Goal: Information Seeking & Learning: Compare options

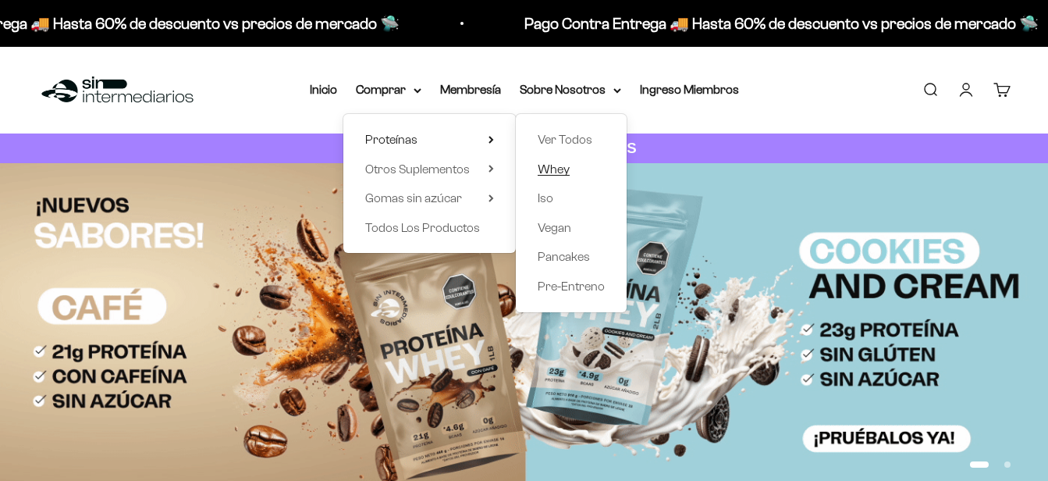
click at [548, 170] on span "Whey" at bounding box center [553, 168] width 32 height 13
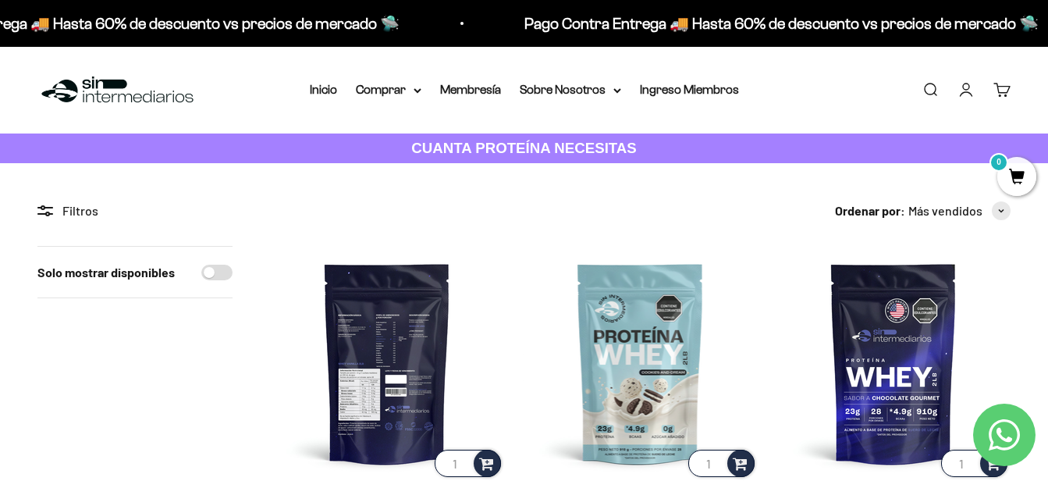
click at [408, 357] on img at bounding box center [387, 363] width 234 height 234
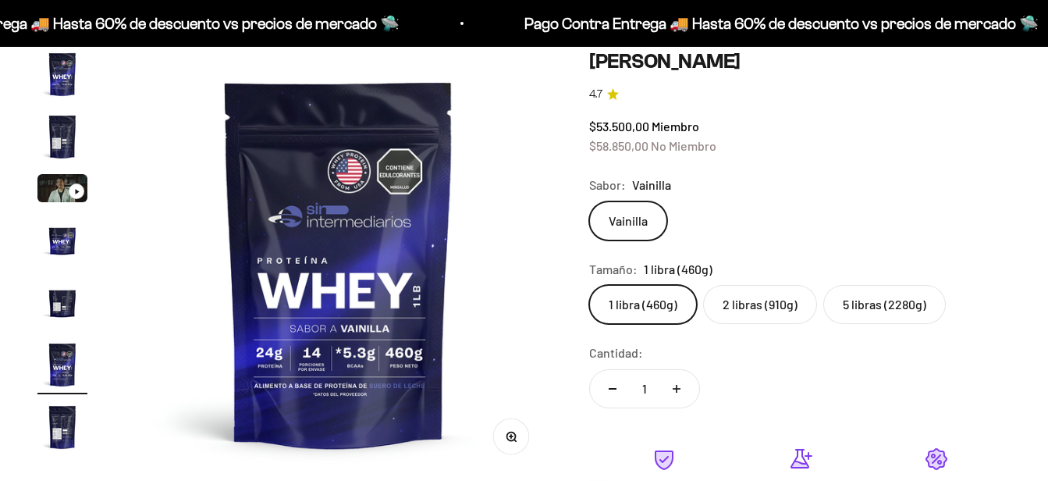
scroll to position [119, 0]
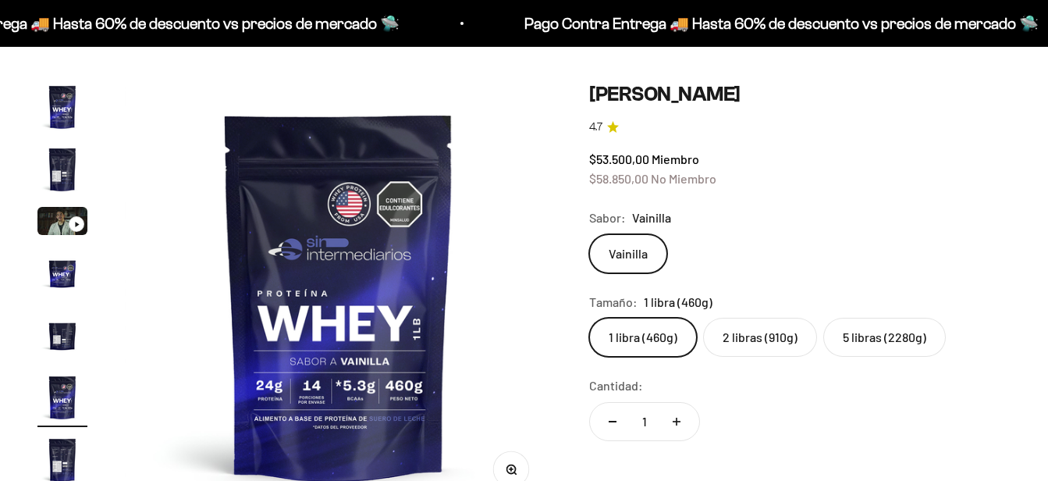
click at [771, 348] on label "2 libras (910g)" at bounding box center [760, 337] width 114 height 39
click at [589, 318] on input "2 libras (910g)" at bounding box center [588, 317] width 1 height 1
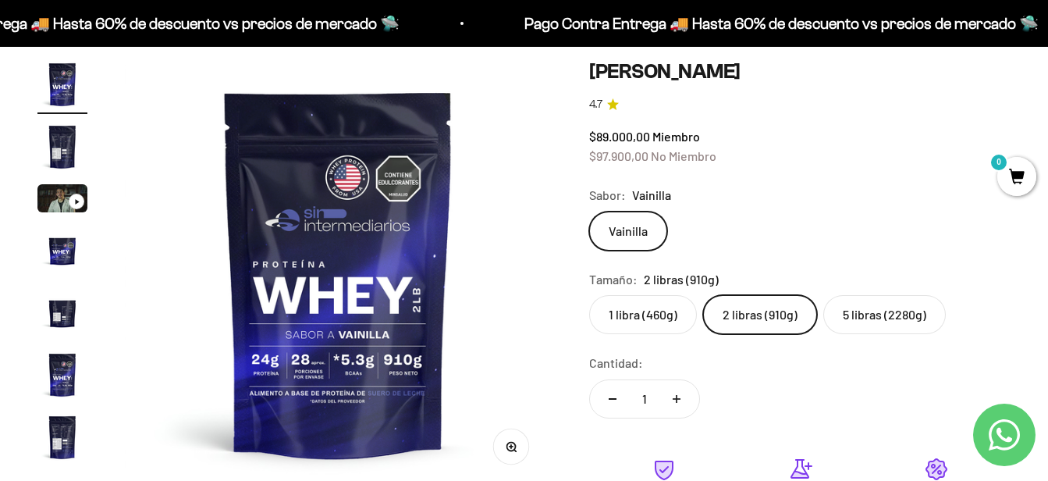
scroll to position [142, 0]
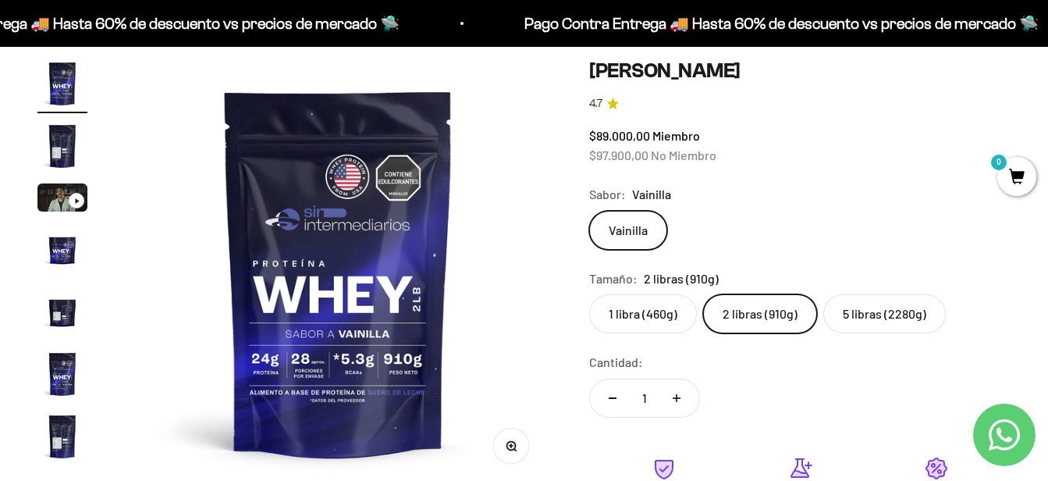
click at [667, 318] on label "1 libra (460g)" at bounding box center [643, 313] width 108 height 39
click at [589, 294] on input "1 libra (460g)" at bounding box center [588, 293] width 1 height 1
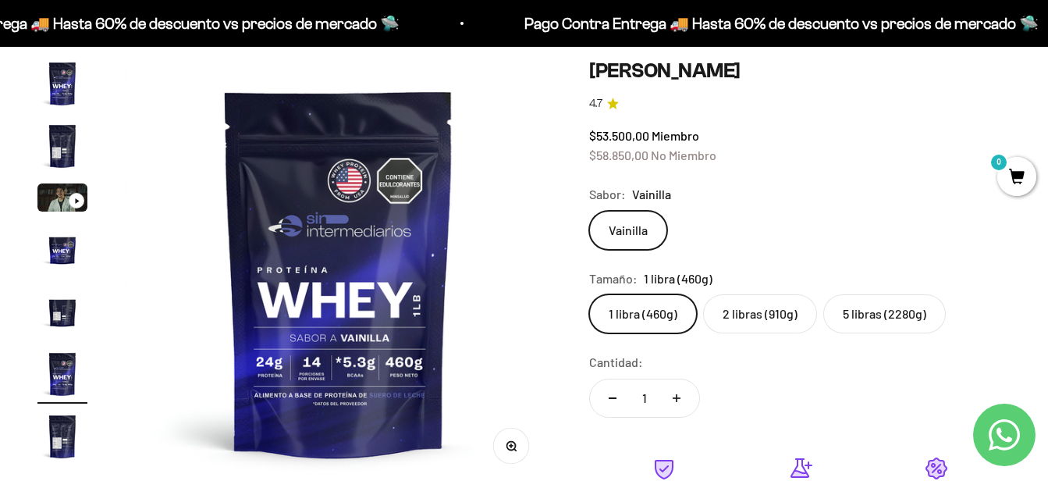
click at [729, 314] on label "2 libras (910g)" at bounding box center [760, 313] width 114 height 39
click at [589, 294] on input "2 libras (910g)" at bounding box center [588, 293] width 1 height 1
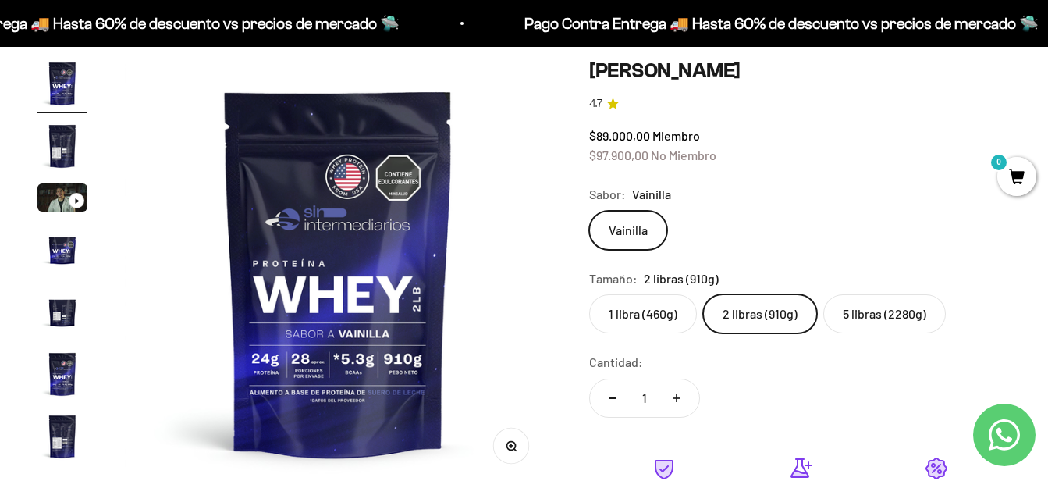
click at [630, 312] on label "1 libra (460g)" at bounding box center [643, 313] width 108 height 39
click at [589, 294] on input "1 libra (460g)" at bounding box center [588, 293] width 1 height 1
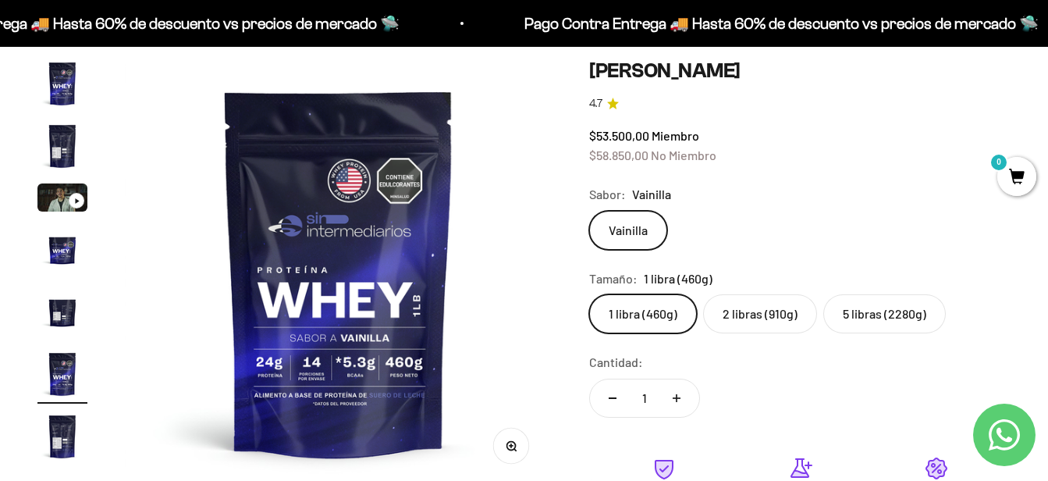
click at [865, 314] on label "5 libras (2280g)" at bounding box center [884, 313] width 122 height 39
click at [589, 294] on input "5 libras (2280g)" at bounding box center [588, 293] width 1 height 1
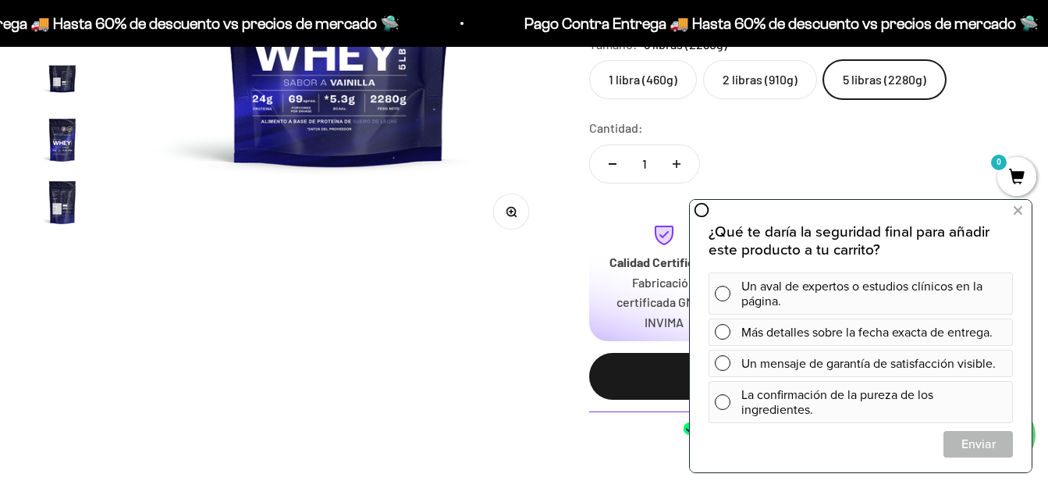
scroll to position [375, 0]
click at [653, 80] on label "1 libra (460g)" at bounding box center [643, 80] width 108 height 39
click at [589, 61] on input "1 libra (460g)" at bounding box center [588, 60] width 1 height 1
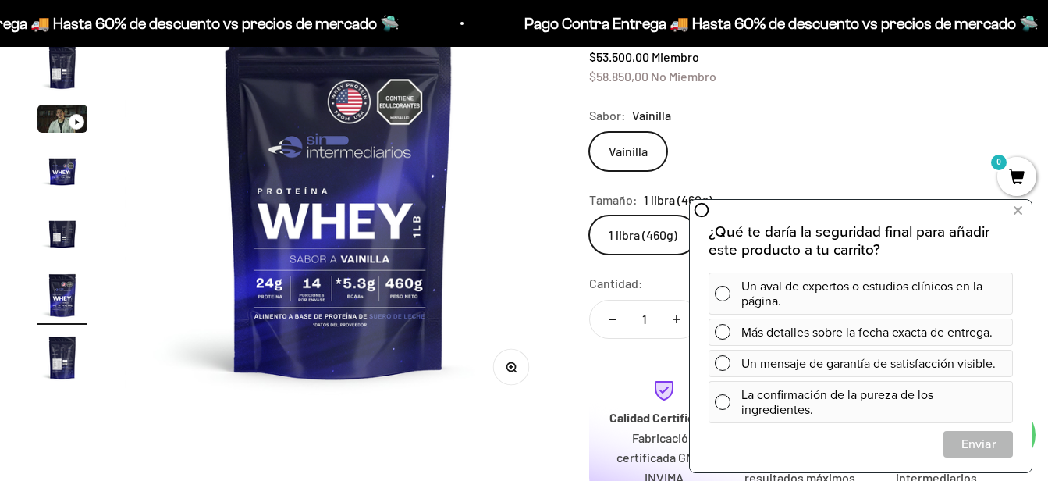
scroll to position [220, 0]
click at [71, 236] on img "Ir al artículo 5" at bounding box center [62, 233] width 50 height 50
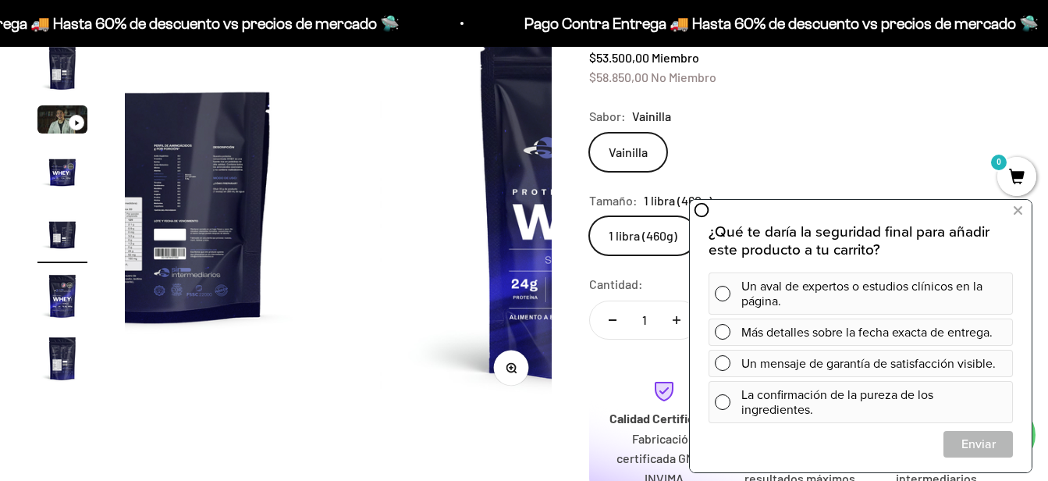
scroll to position [0, 1746]
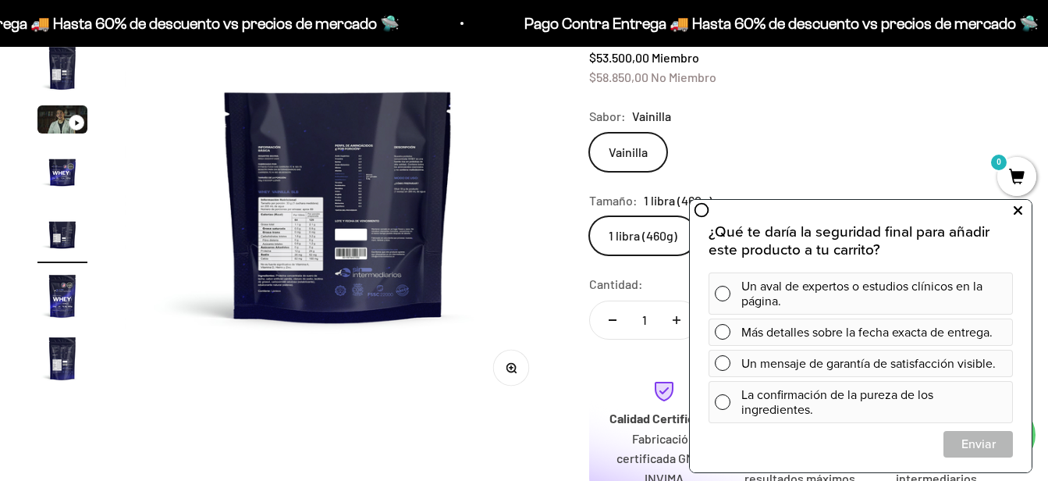
click at [1020, 211] on icon at bounding box center [1017, 210] width 9 height 20
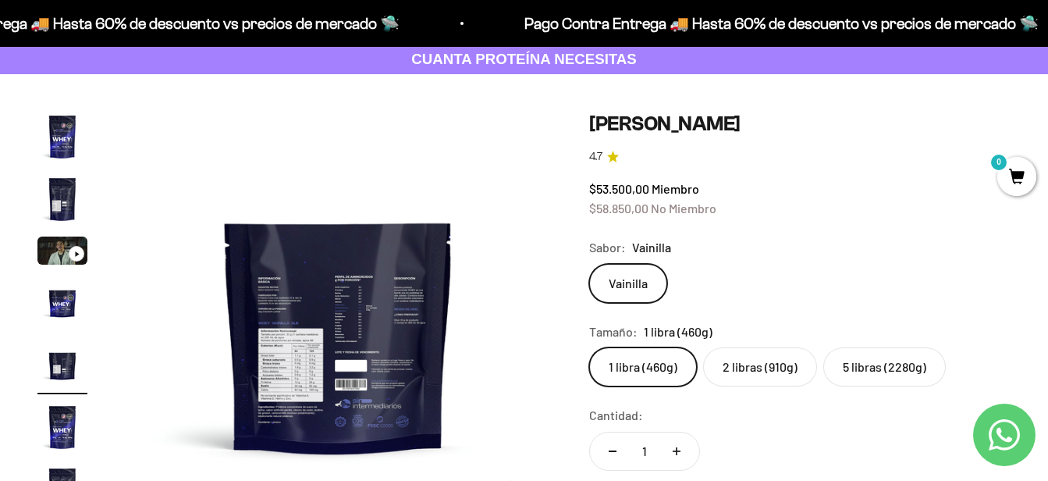
scroll to position [161, 0]
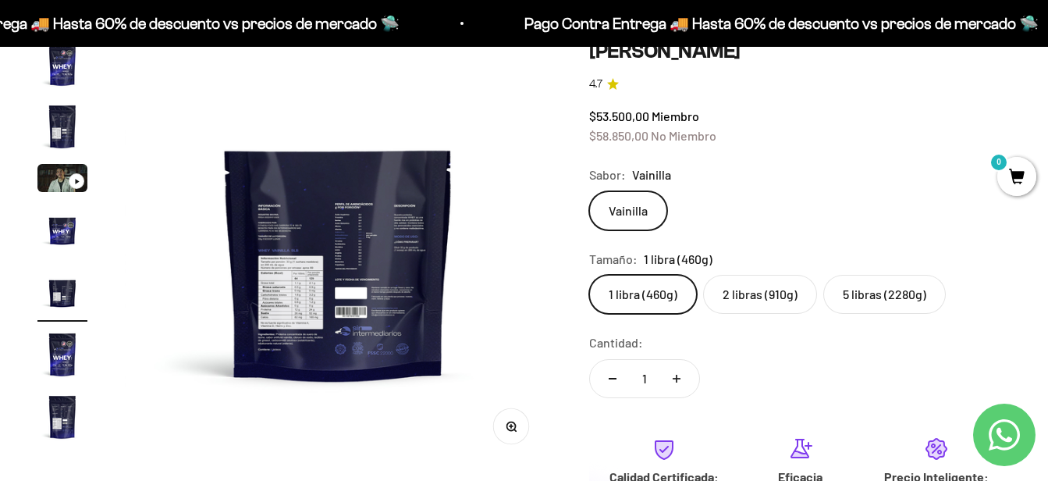
click at [69, 425] on img "Ir al artículo 7" at bounding box center [62, 417] width 50 height 50
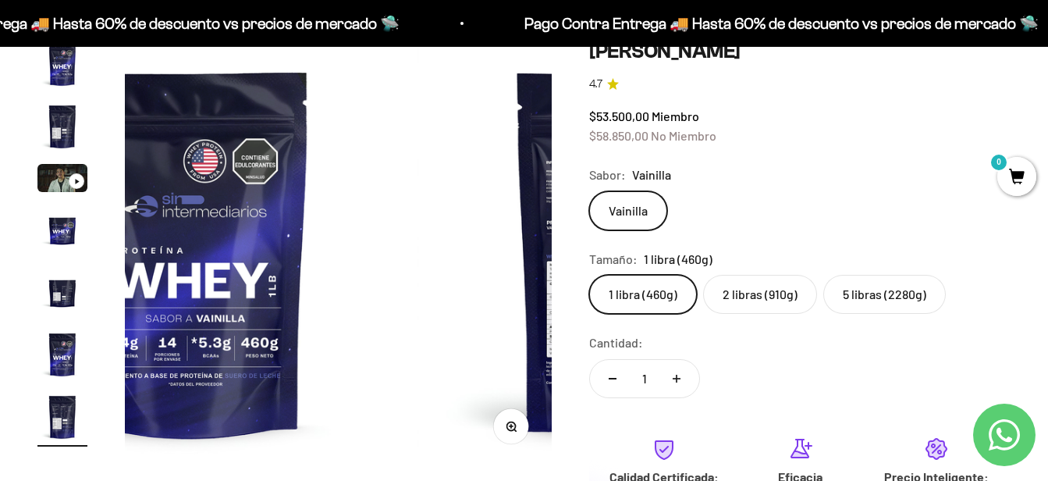
scroll to position [0, 2619]
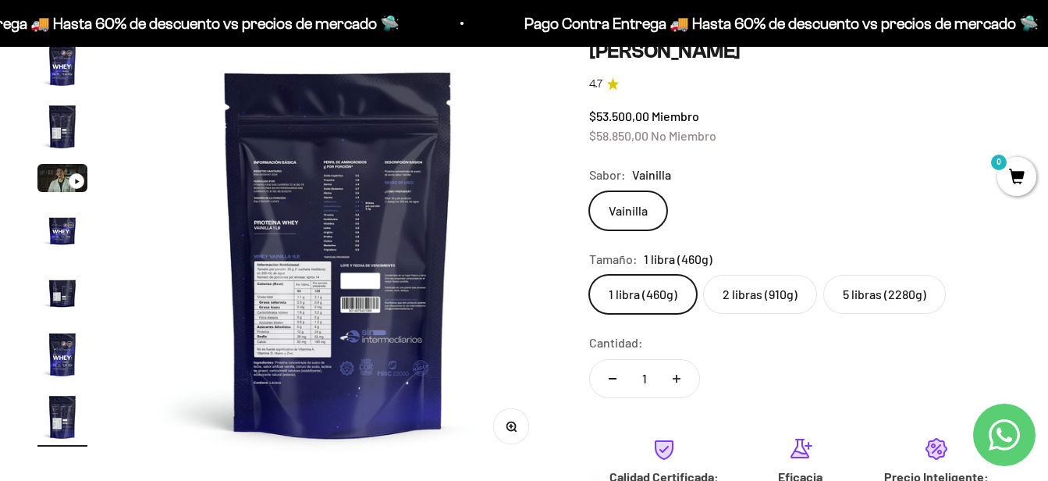
click at [757, 295] on label "2 libras (910g)" at bounding box center [760, 294] width 114 height 39
click at [589, 275] on input "2 libras (910g)" at bounding box center [588, 274] width 1 height 1
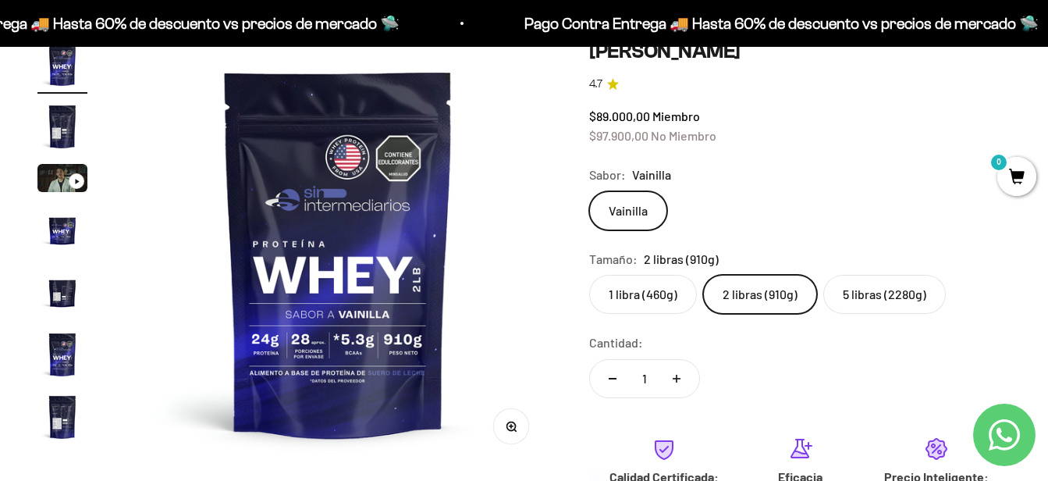
click at [875, 300] on label "5 libras (2280g)" at bounding box center [884, 294] width 122 height 39
click at [589, 275] on input "5 libras (2280g)" at bounding box center [588, 274] width 1 height 1
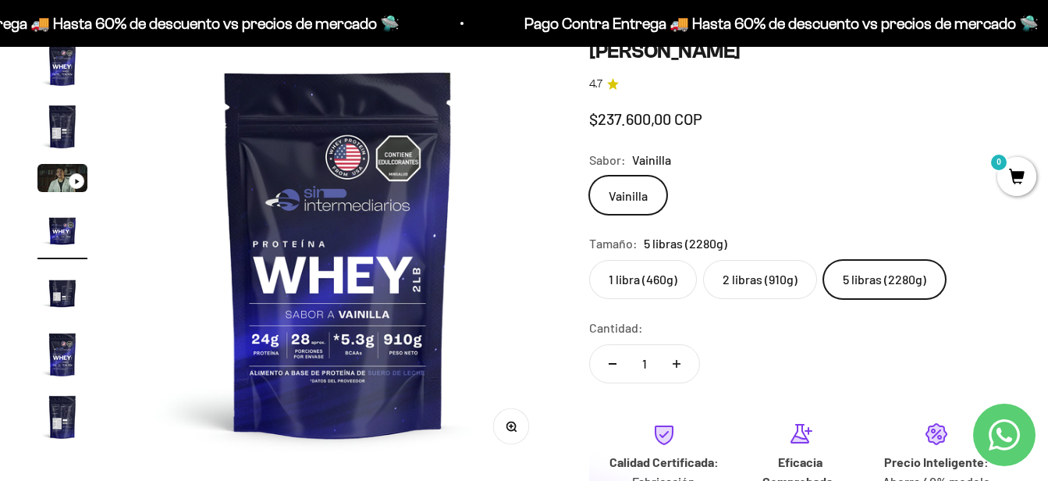
scroll to position [0, 1309]
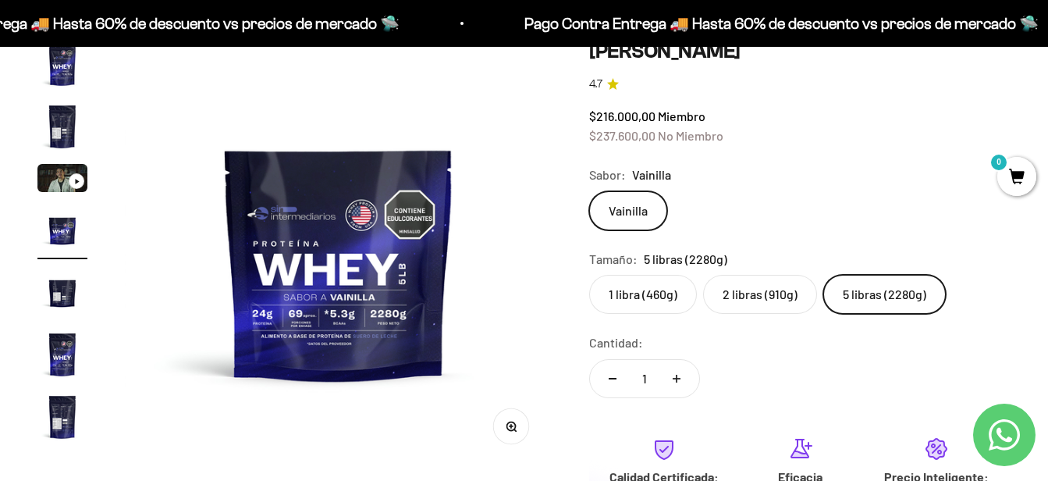
click at [754, 296] on label "2 libras (910g)" at bounding box center [760, 294] width 114 height 39
click at [589, 275] on input "2 libras (910g)" at bounding box center [588, 274] width 1 height 1
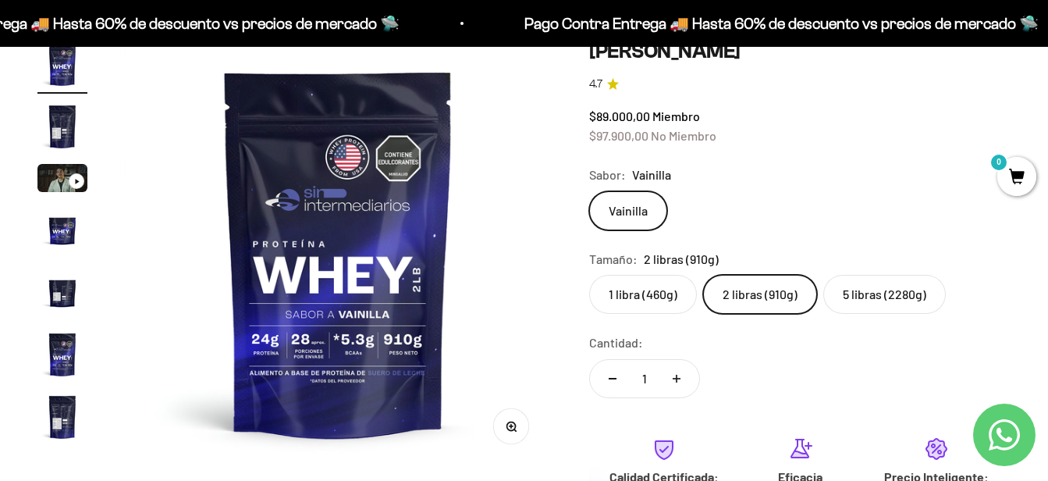
click at [662, 306] on label "1 libra (460g)" at bounding box center [643, 294] width 108 height 39
click at [589, 275] on input "1 libra (460g)" at bounding box center [588, 274] width 1 height 1
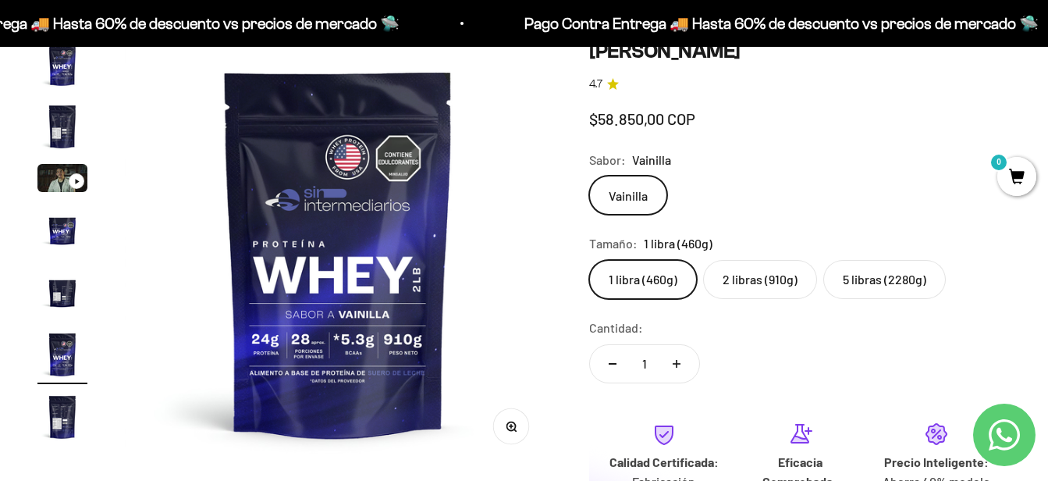
scroll to position [0, 2182]
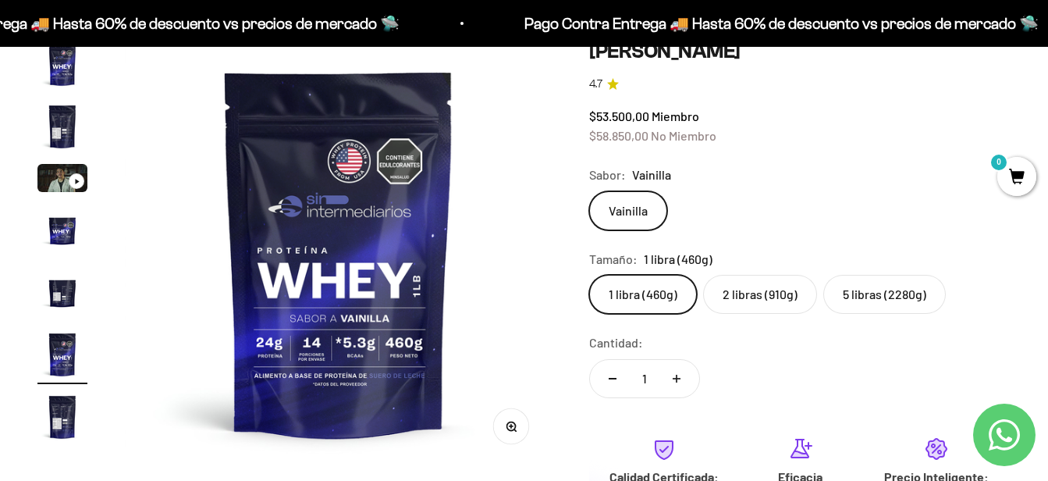
click at [733, 302] on label "2 libras (910g)" at bounding box center [760, 294] width 114 height 39
click at [589, 275] on input "2 libras (910g)" at bounding box center [588, 274] width 1 height 1
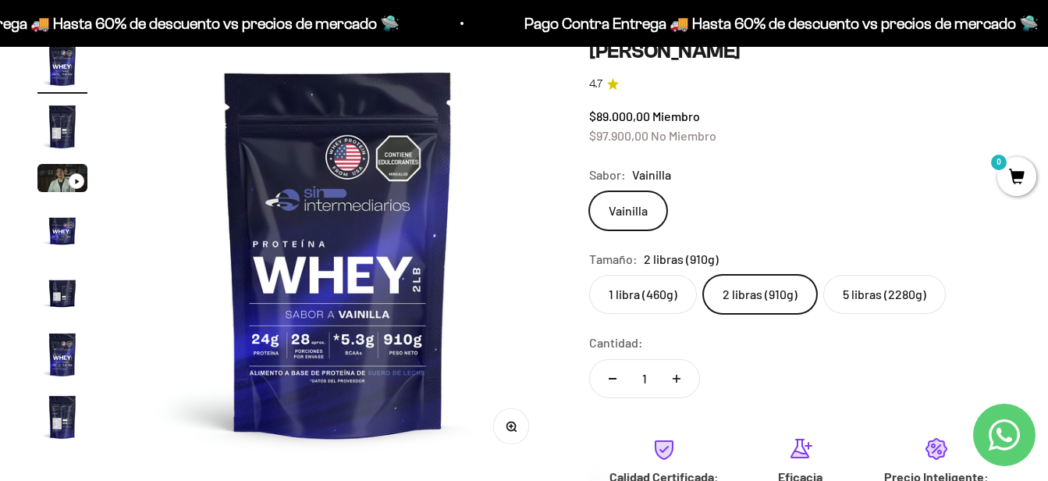
click at [878, 300] on label "5 libras (2280g)" at bounding box center [884, 294] width 122 height 39
click at [589, 275] on input "5 libras (2280g)" at bounding box center [588, 274] width 1 height 1
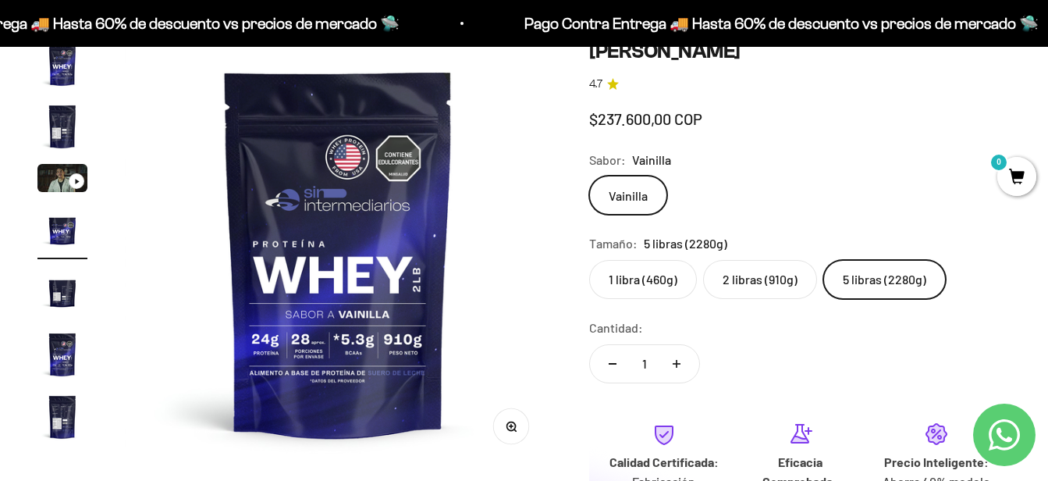
scroll to position [0, 1309]
